Goal: Use online tool/utility: Use online tool/utility

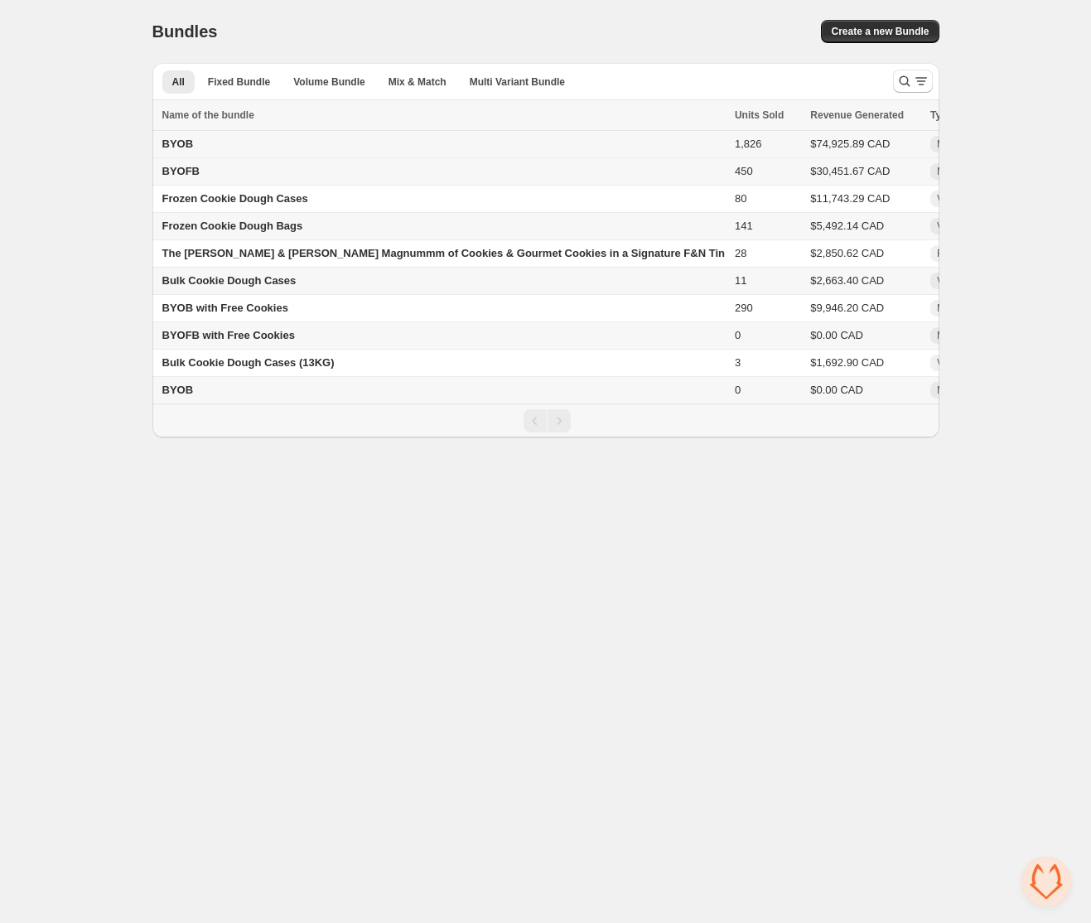
click at [182, 148] on span "BYOB" at bounding box center [177, 144] width 31 height 12
